Goal: Information Seeking & Learning: Check status

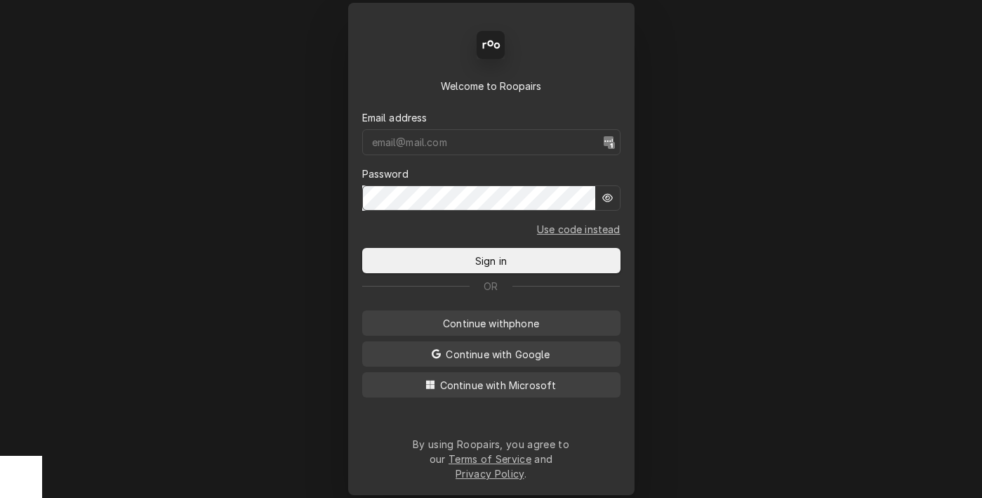
type input "mbrunty.red@yahoo.com"
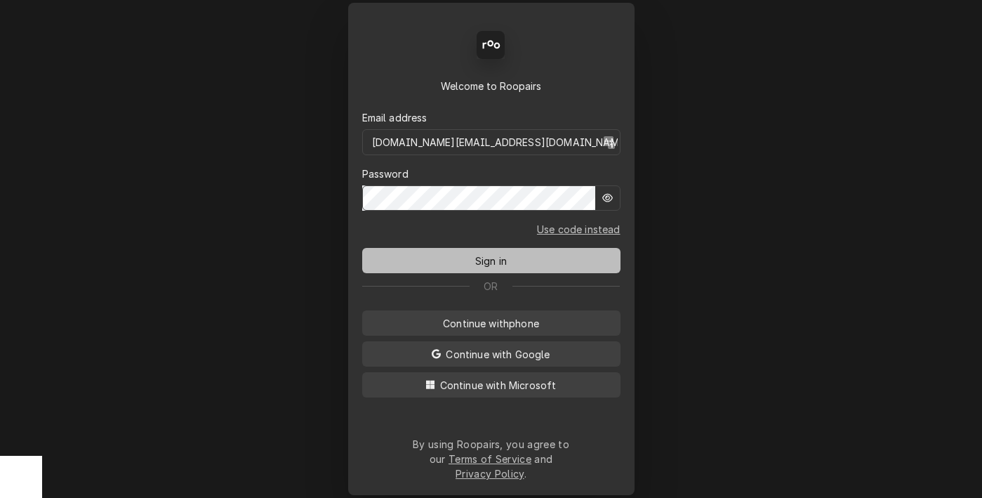
click at [487, 273] on button "Sign in" at bounding box center [491, 260] width 258 height 25
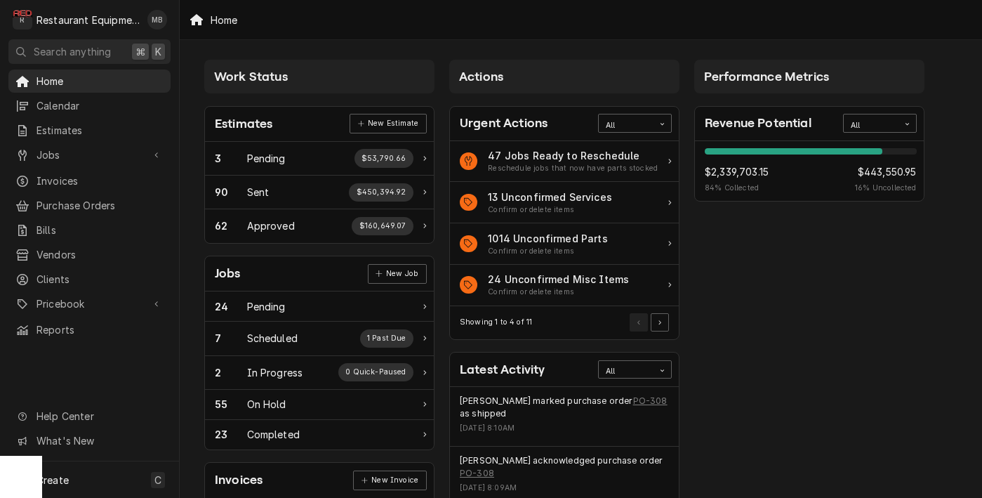
click at [883, 171] on span "$443,550.95" at bounding box center [885, 171] width 61 height 15
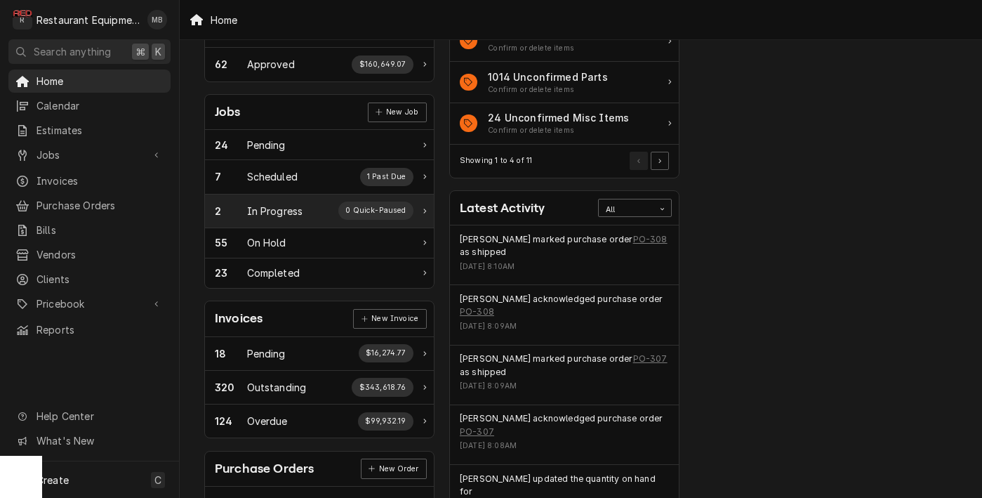
scroll to position [187, 0]
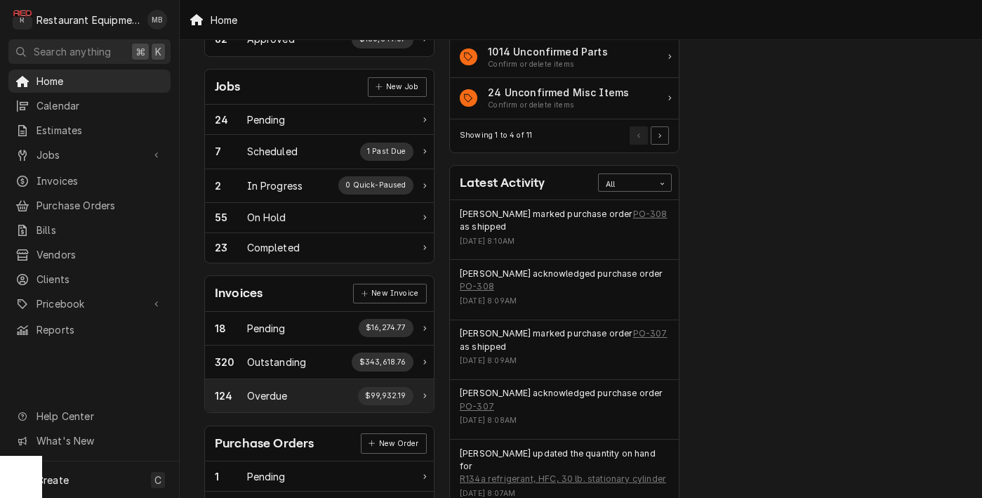
click at [283, 381] on div "124 Overdue $99,932.19" at bounding box center [319, 395] width 229 height 33
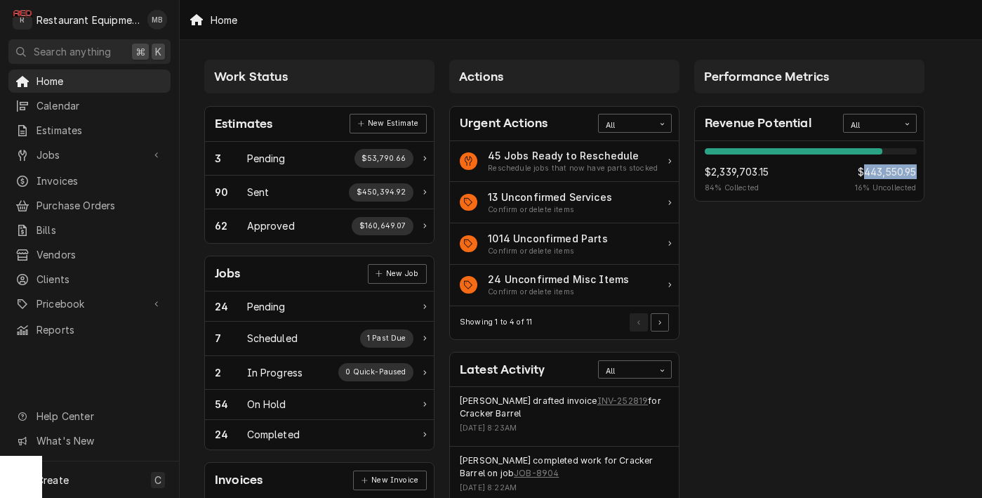
scroll to position [0, 0]
click at [75, 322] on span "Reports" at bounding box center [100, 329] width 127 height 15
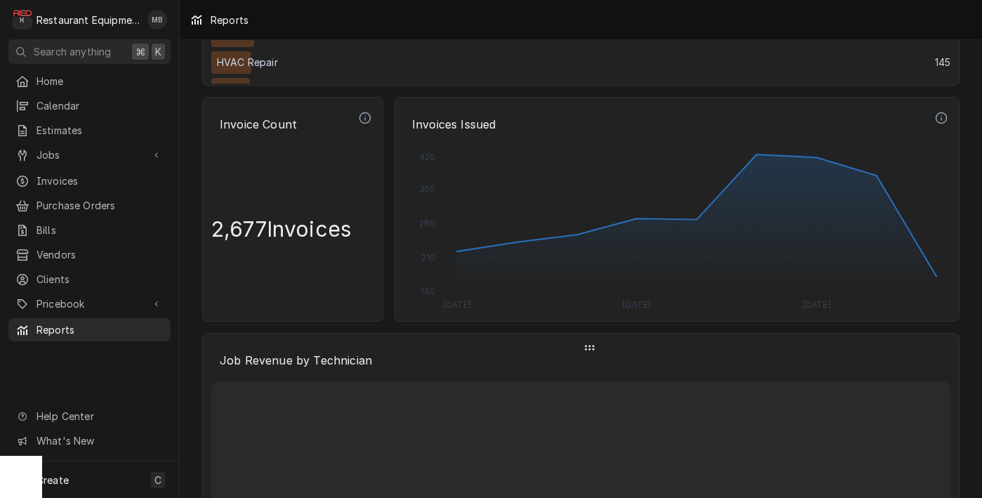
scroll to position [3243, 0]
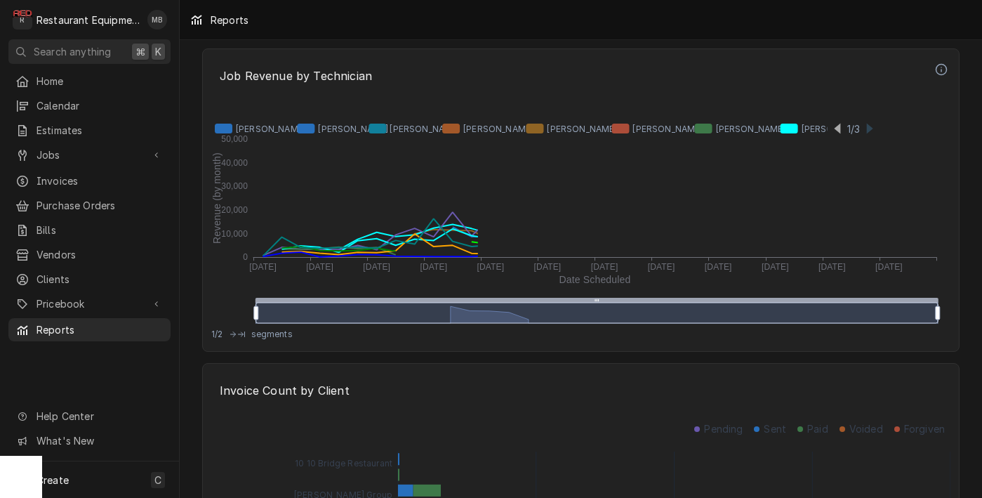
click at [355, 220] on icon "Revenue (by month) Date Scheduled 0 10,000 20,000 30,000 40,000 50,000 [DATE] […" at bounding box center [580, 211] width 739 height 229
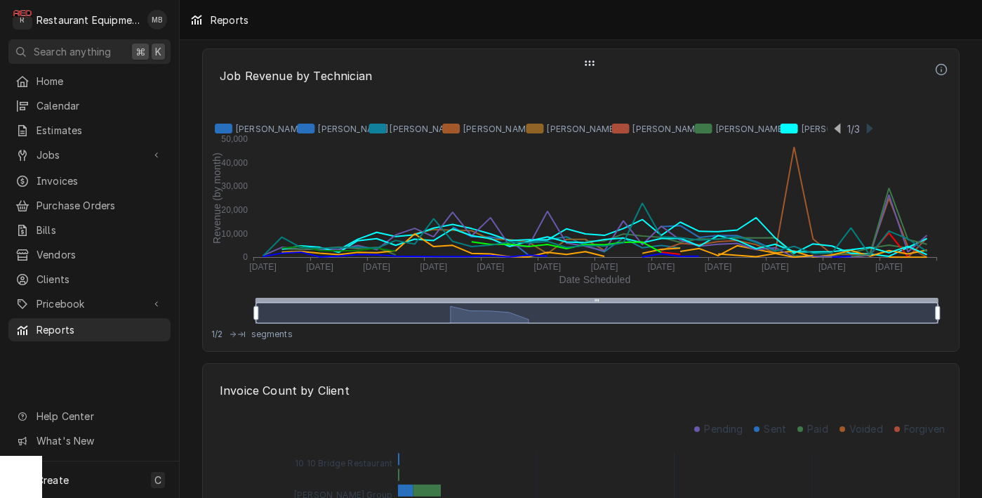
click at [870, 127] on icon "Dynamic Content Wrapper" at bounding box center [870, 129] width 6 height 11
click at [866, 128] on icon "Dynamic Content Wrapper" at bounding box center [544, 129] width 666 height 18
click at [865, 130] on icon "Dynamic Content Wrapper" at bounding box center [544, 129] width 666 height 18
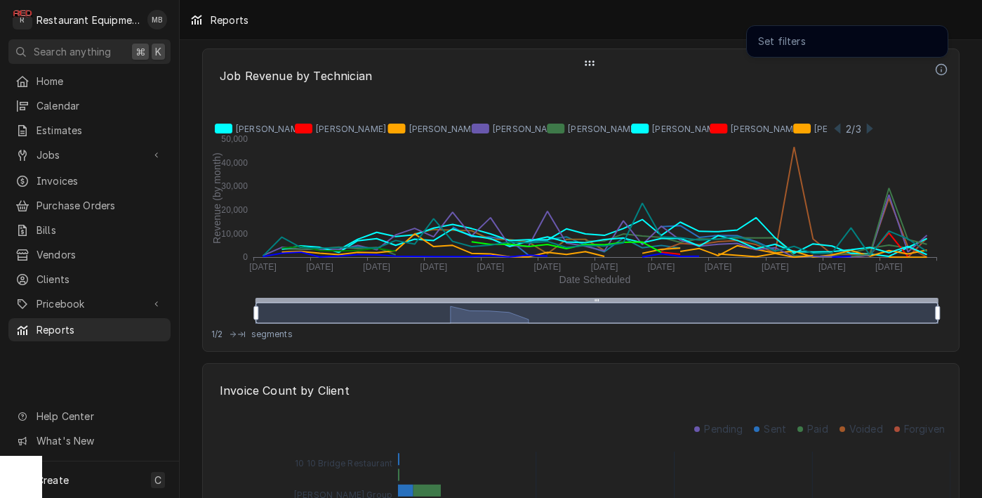
click at [942, 67] on icon "Dynamic Content Wrapper" at bounding box center [941, 69] width 13 height 13
